Goal: Information Seeking & Learning: Learn about a topic

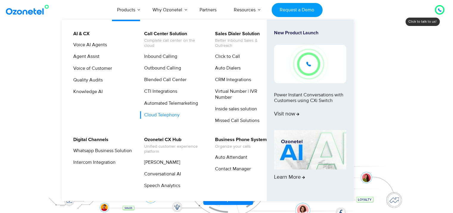
click at [170, 117] on link "Cloud Telephony" at bounding box center [160, 114] width 40 height 7
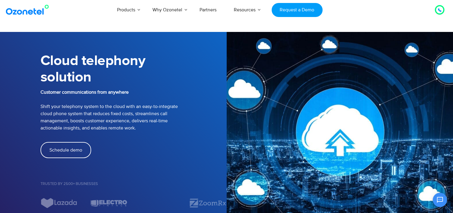
click at [439, 11] on icon at bounding box center [439, 10] width 3 height 3
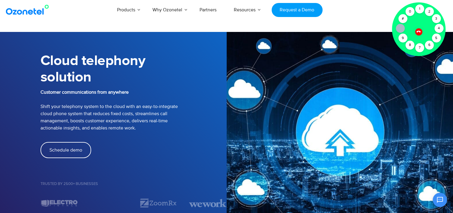
click at [418, 32] on icon at bounding box center [418, 31] width 5 height 5
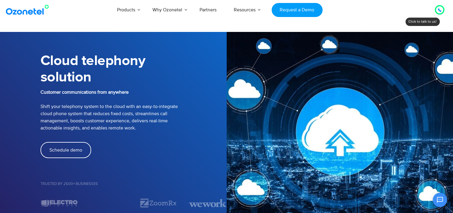
click at [442, 8] on div at bounding box center [439, 9] width 7 height 7
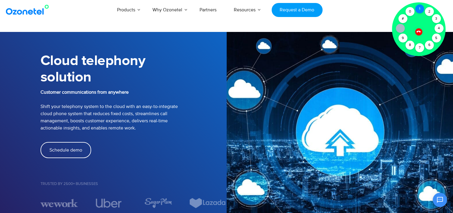
click at [419, 10] on div "1" at bounding box center [419, 8] width 9 height 9
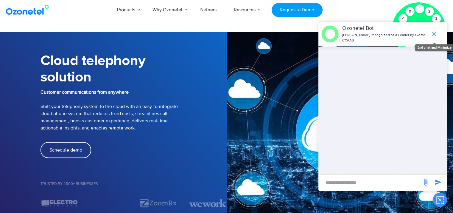
click at [433, 32] on icon "end chat or minimize" at bounding box center [434, 34] width 4 height 4
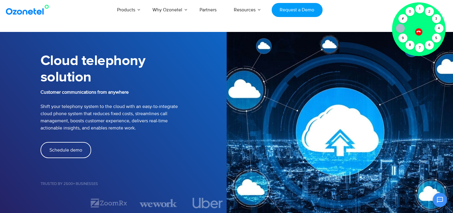
click at [418, 32] on icon at bounding box center [418, 31] width 5 height 5
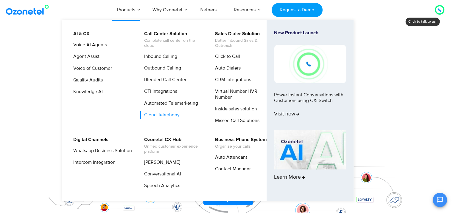
click at [173, 114] on link "Cloud Telephony" at bounding box center [160, 114] width 40 height 7
